Goal: Task Accomplishment & Management: Use online tool/utility

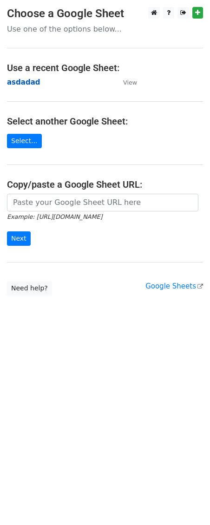
click at [19, 85] on strong "asdadad" at bounding box center [23, 82] width 33 height 8
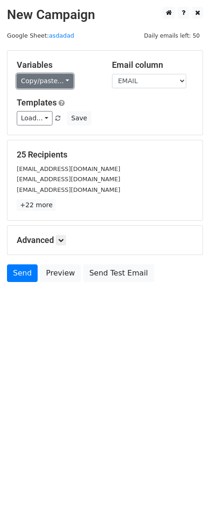
click at [61, 85] on link "Copy/paste..." at bounding box center [45, 81] width 57 height 14
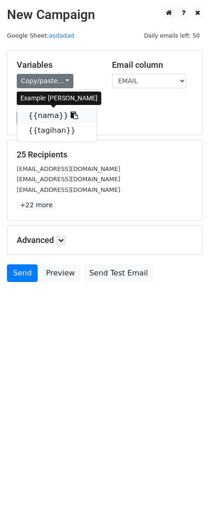
click at [71, 117] on icon at bounding box center [74, 114] width 7 height 7
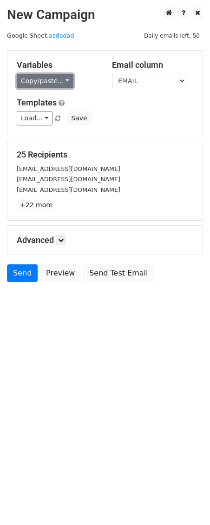
click at [64, 85] on link "Copy/paste..." at bounding box center [45, 81] width 57 height 14
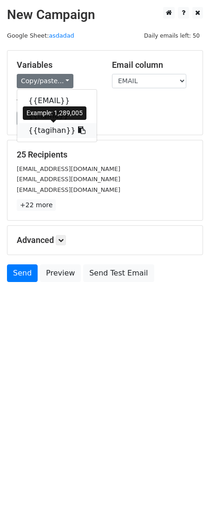
click at [78, 130] on icon at bounding box center [81, 129] width 7 height 7
